Goal: Task Accomplishment & Management: Complete application form

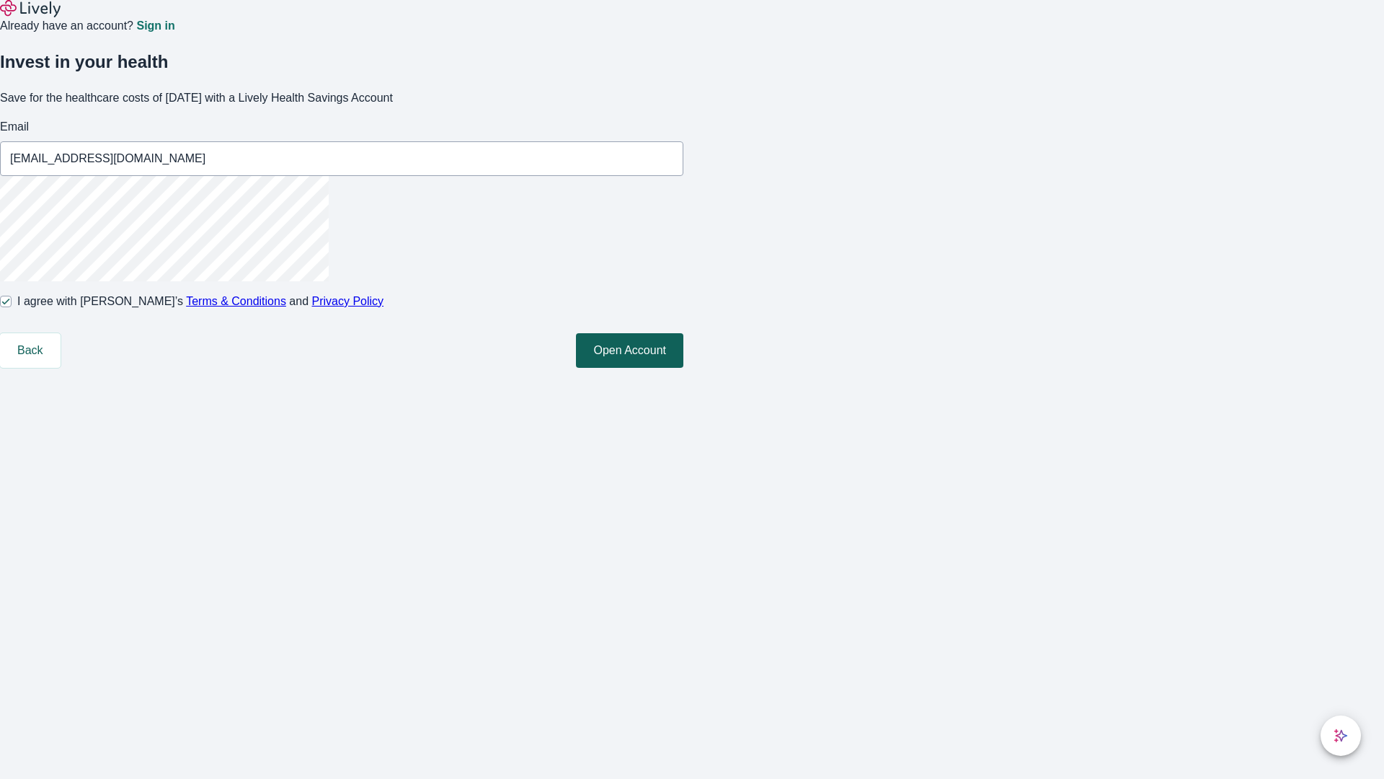
click at [684, 368] on button "Open Account" at bounding box center [629, 350] width 107 height 35
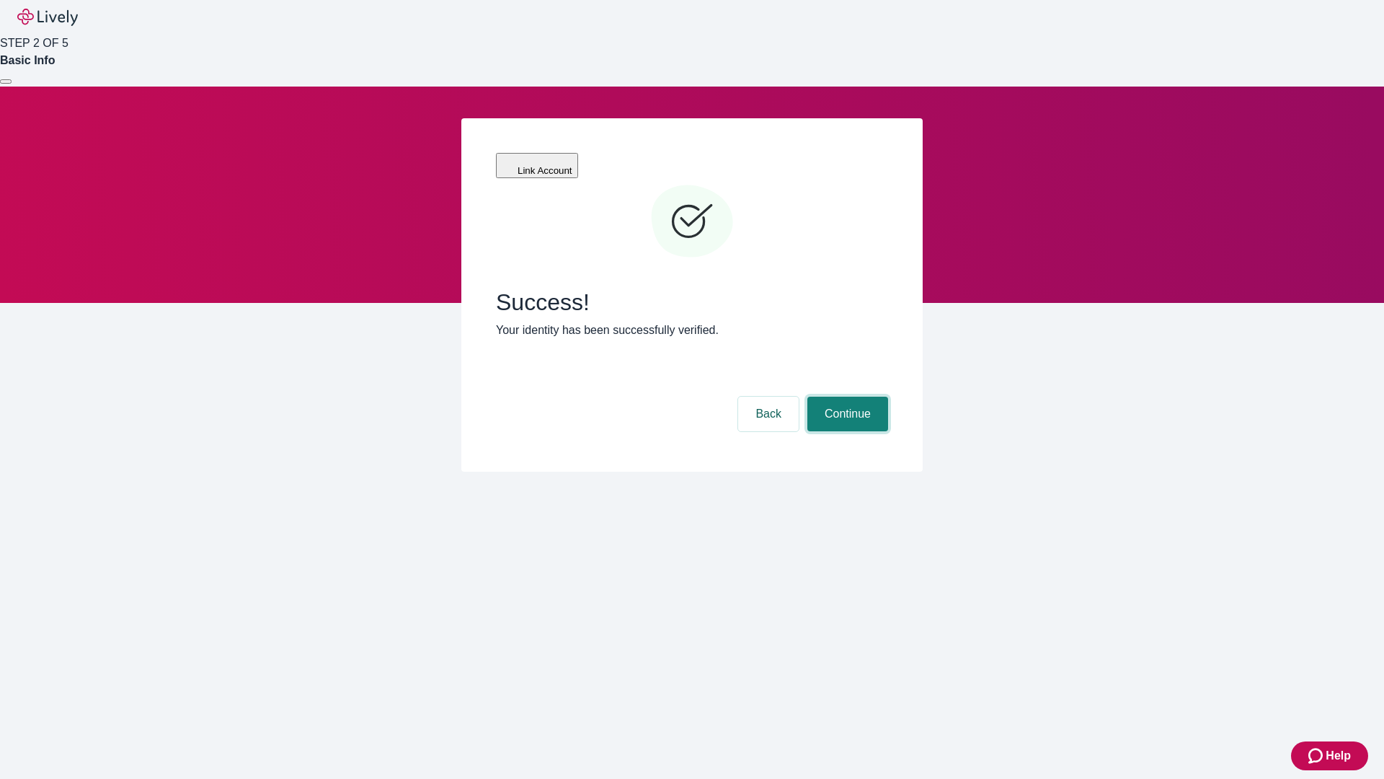
click at [846, 397] on button "Continue" at bounding box center [848, 414] width 81 height 35
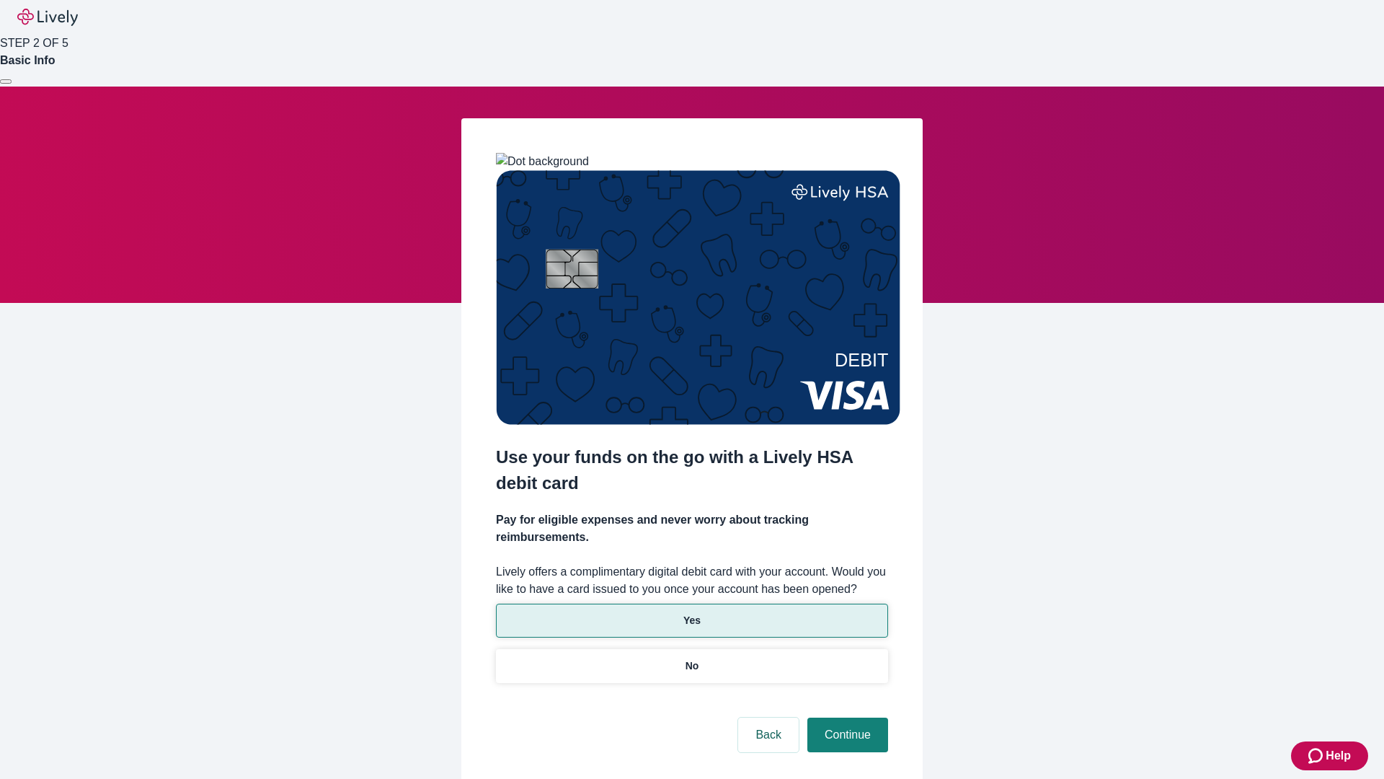
click at [691, 613] on p "Yes" at bounding box center [692, 620] width 17 height 15
click at [846, 717] on button "Continue" at bounding box center [848, 734] width 81 height 35
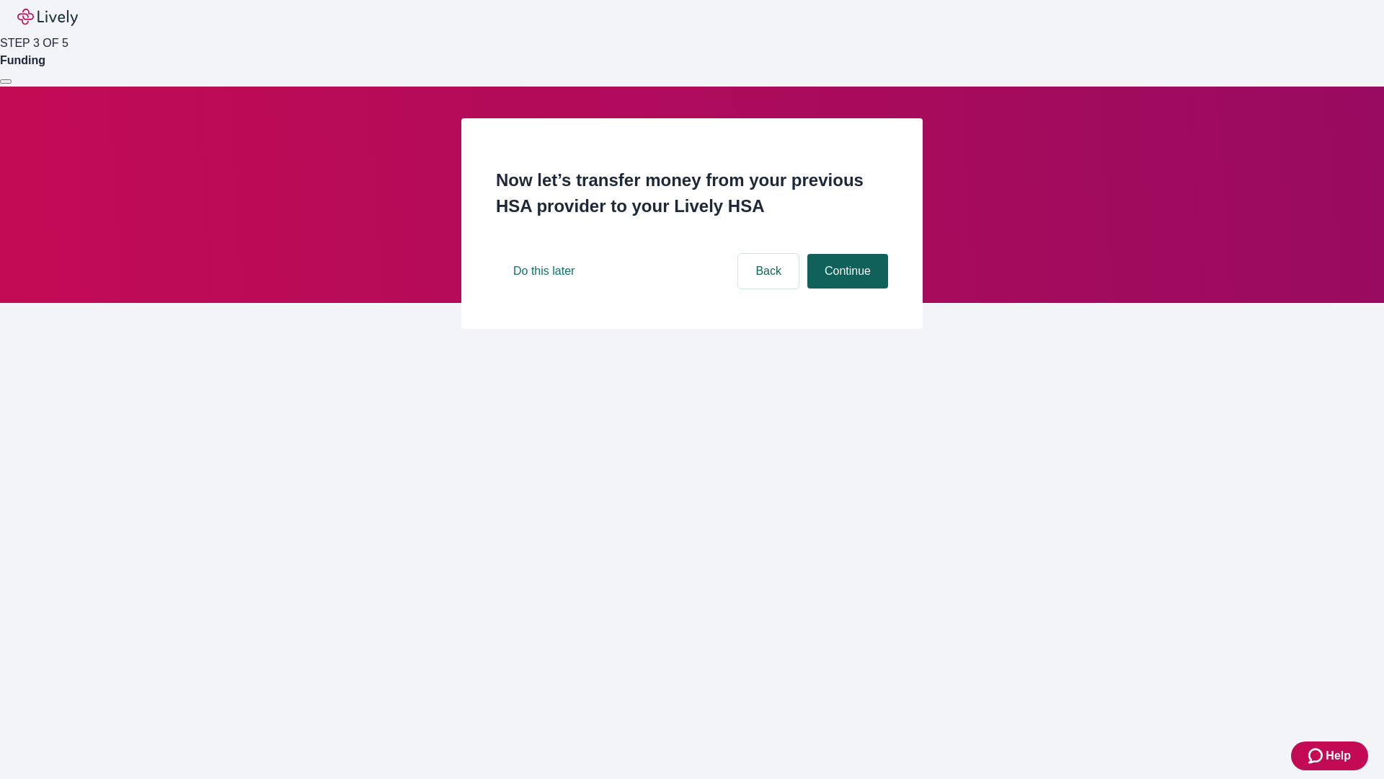
click at [846, 288] on button "Continue" at bounding box center [848, 271] width 81 height 35
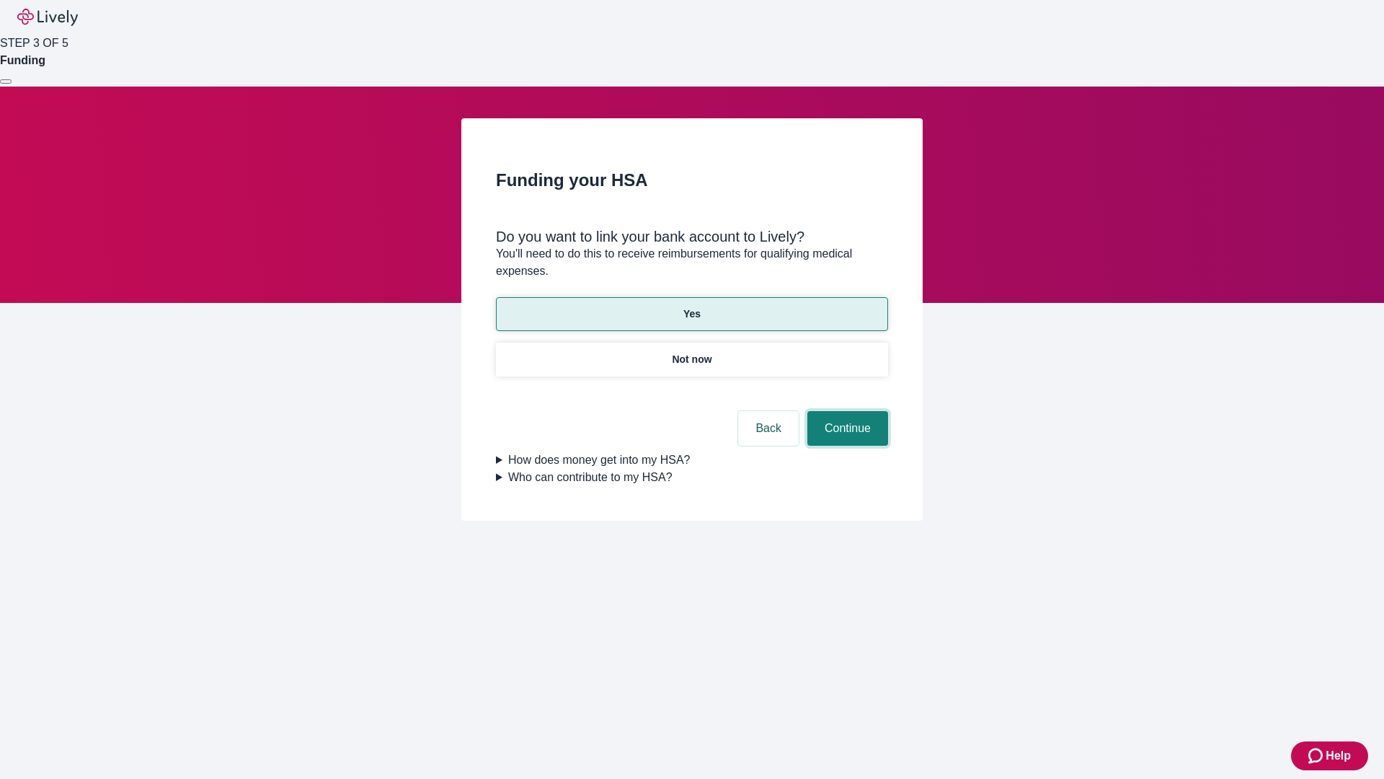
click at [846, 411] on button "Continue" at bounding box center [848, 428] width 81 height 35
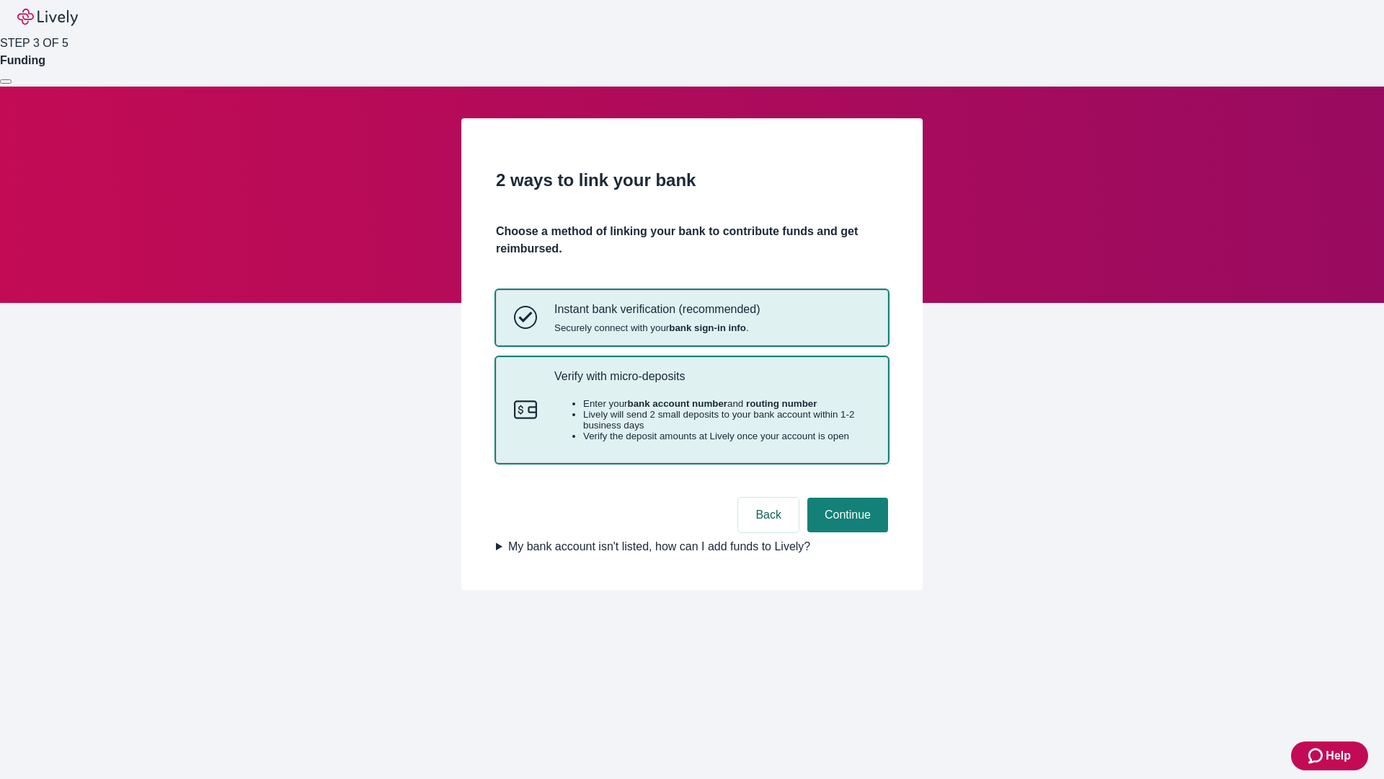
click at [712, 383] on p "Verify with micro-deposits" at bounding box center [712, 376] width 316 height 14
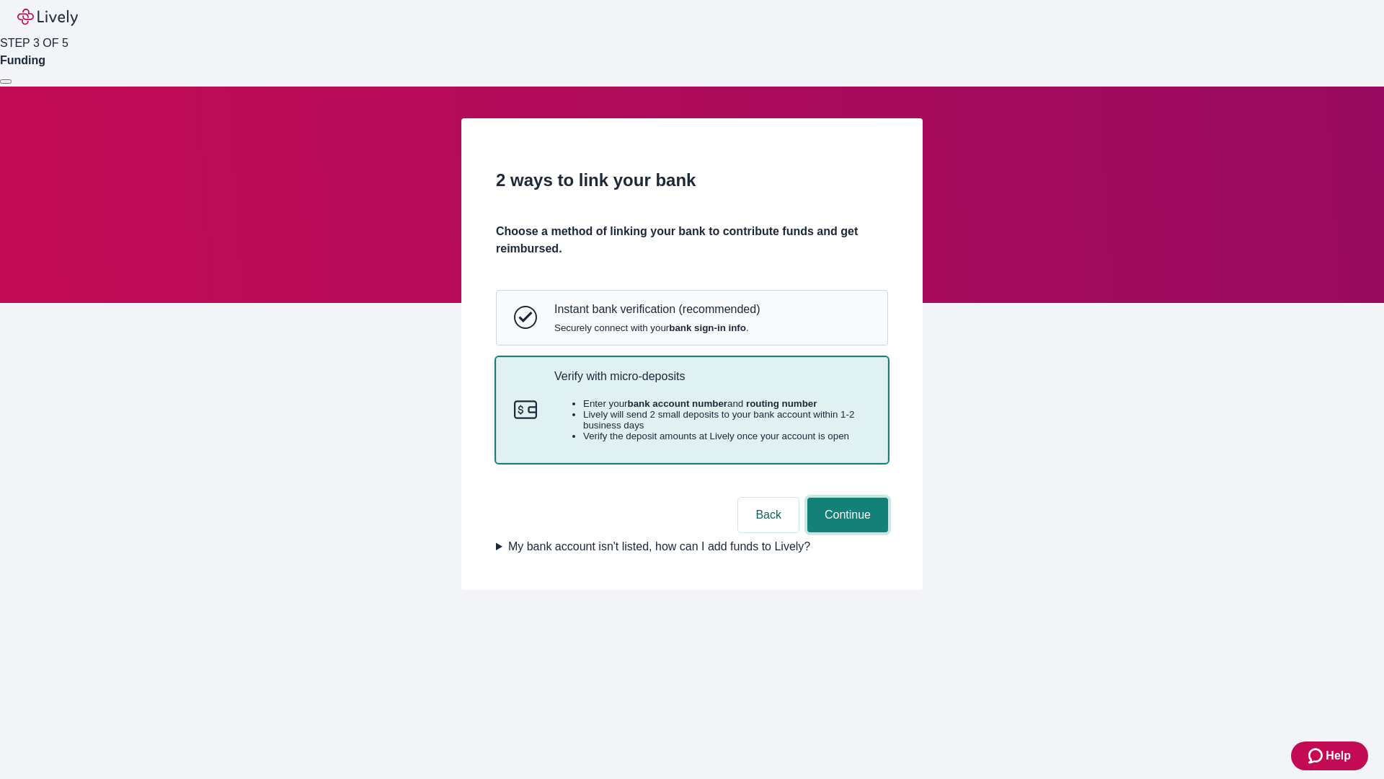
click at [846, 532] on button "Continue" at bounding box center [848, 515] width 81 height 35
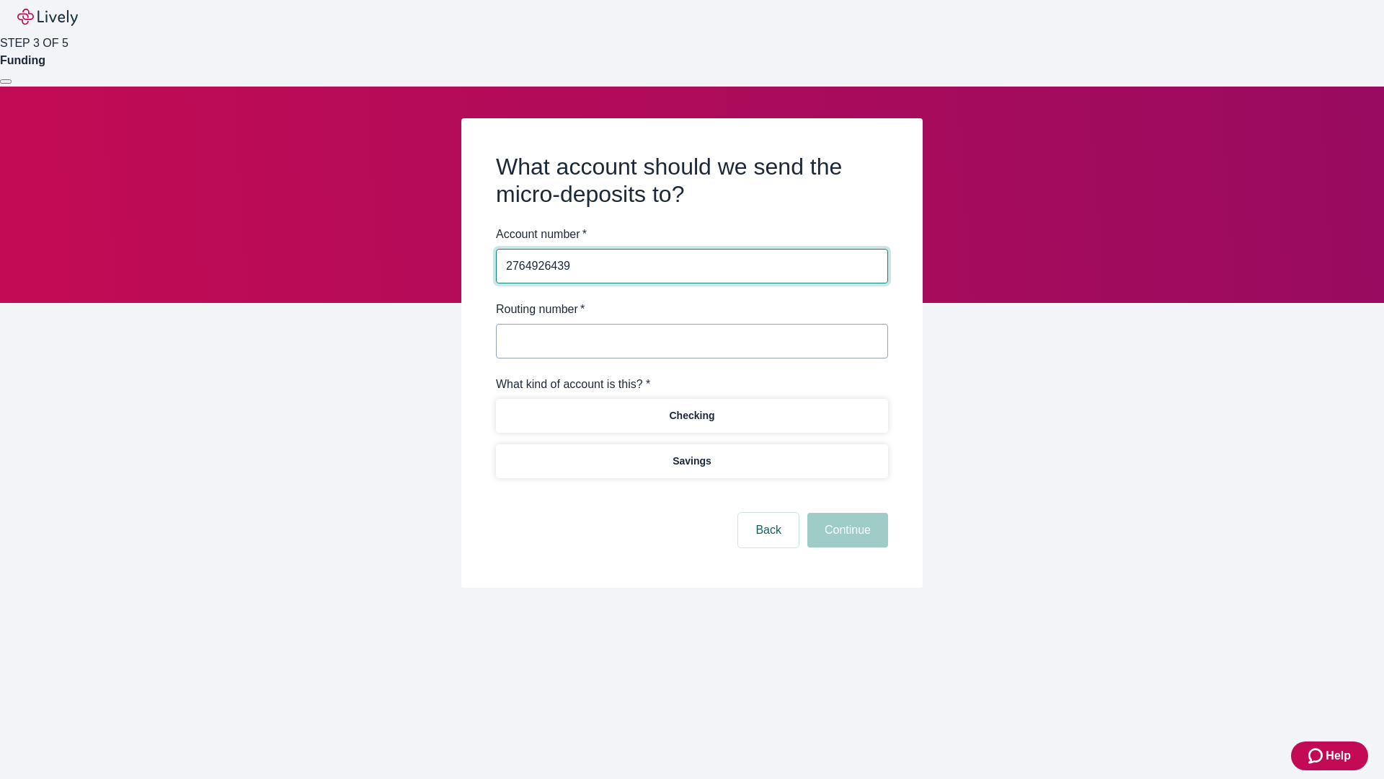
type input "2764926439"
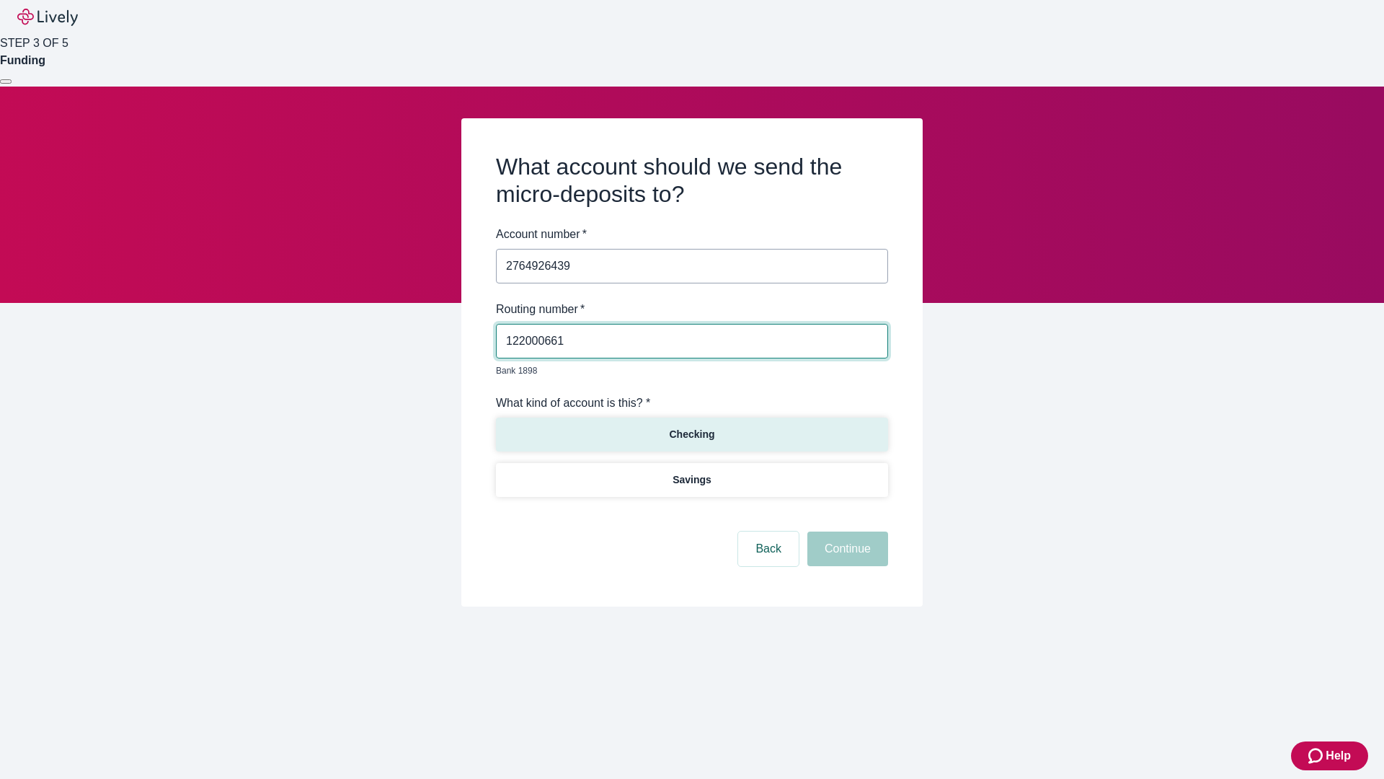
type input "122000661"
click at [691, 427] on p "Checking" at bounding box center [691, 434] width 45 height 15
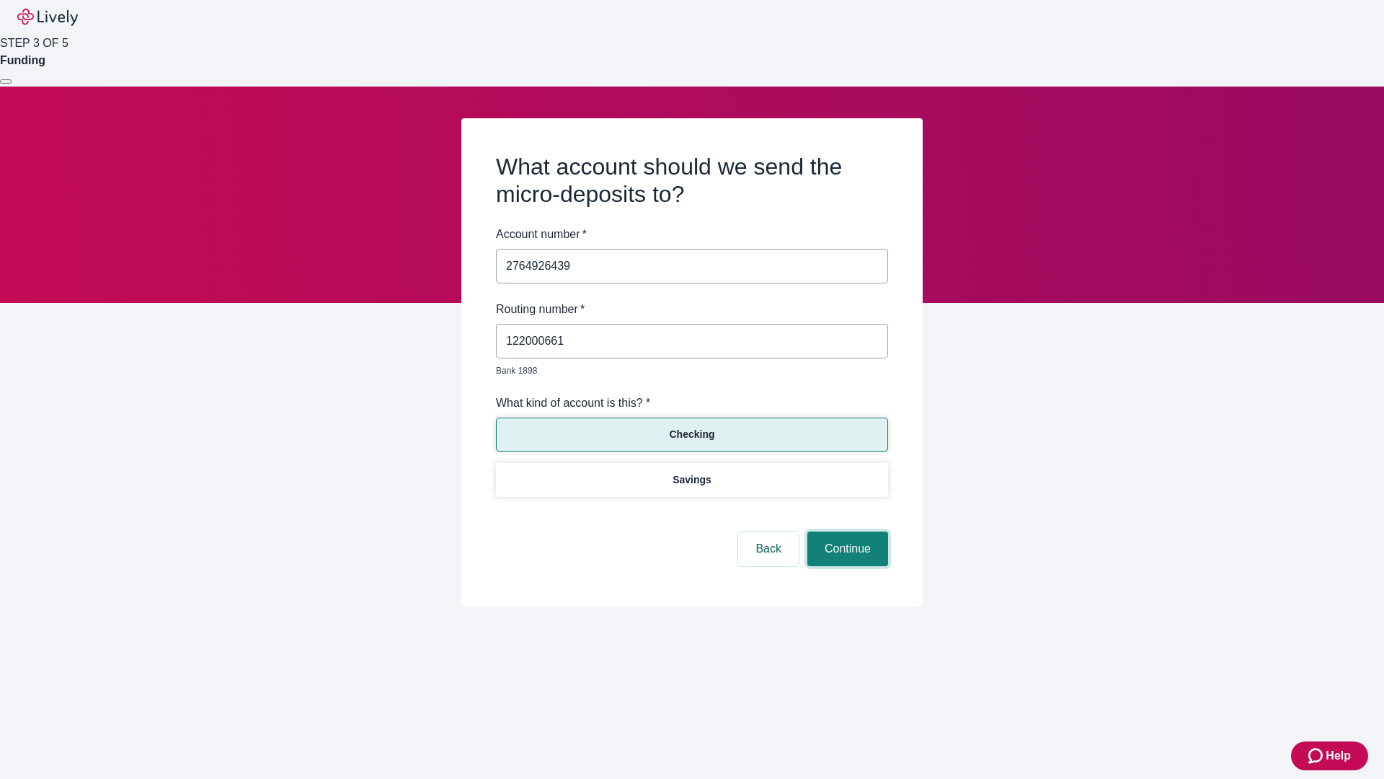
click at [846, 532] on button "Continue" at bounding box center [848, 548] width 81 height 35
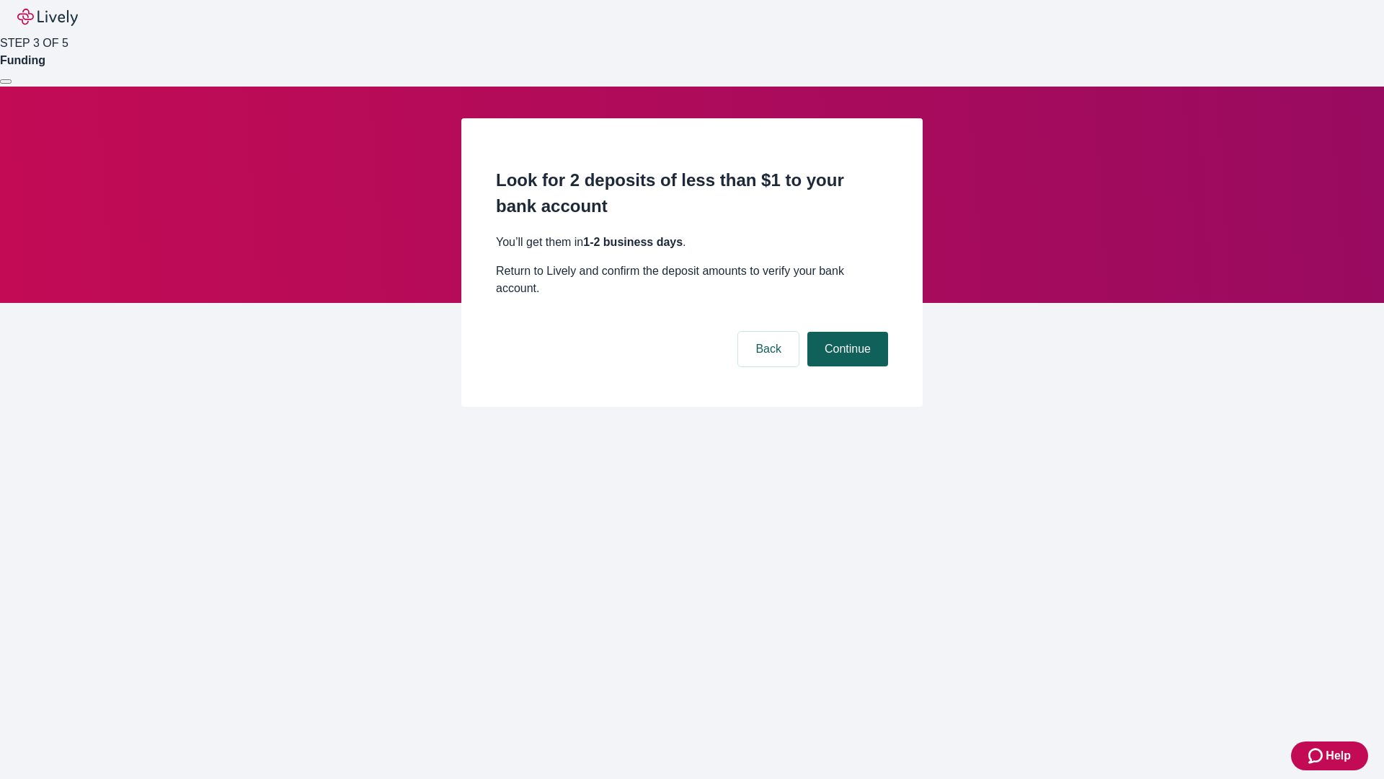
click at [846, 332] on button "Continue" at bounding box center [848, 349] width 81 height 35
